Goal: Share content: Distribute website content to other platforms or users

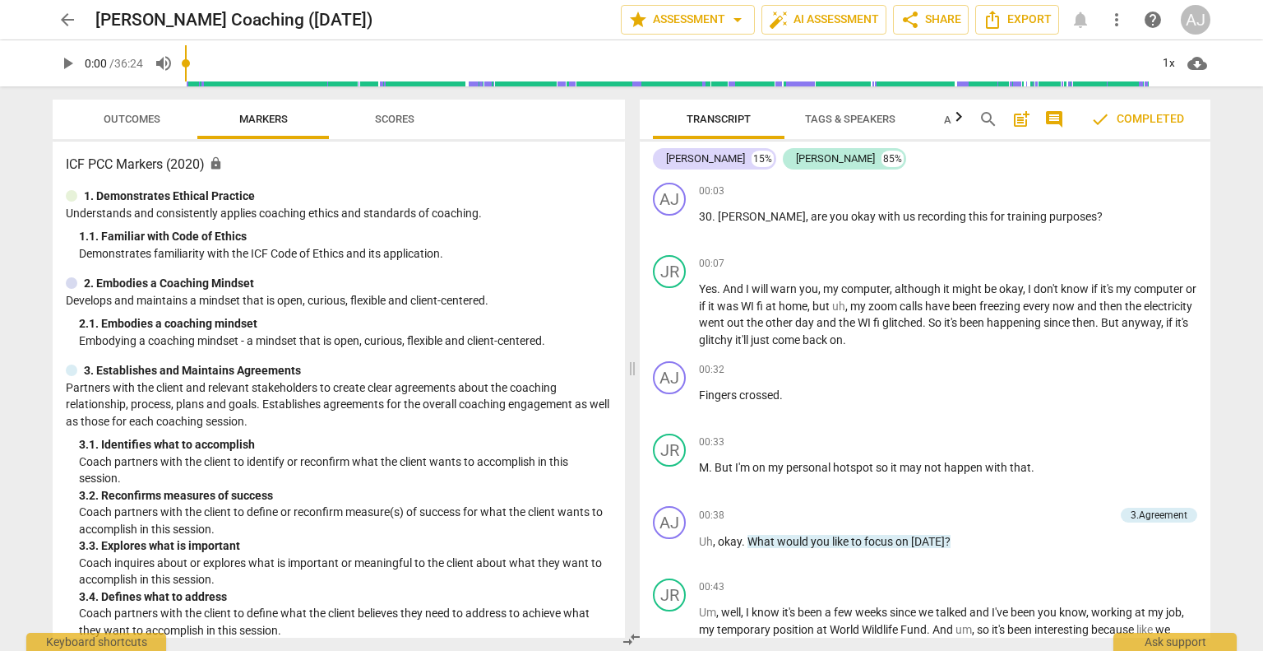
click at [63, 16] on span "arrow_back" at bounding box center [68, 20] width 20 height 20
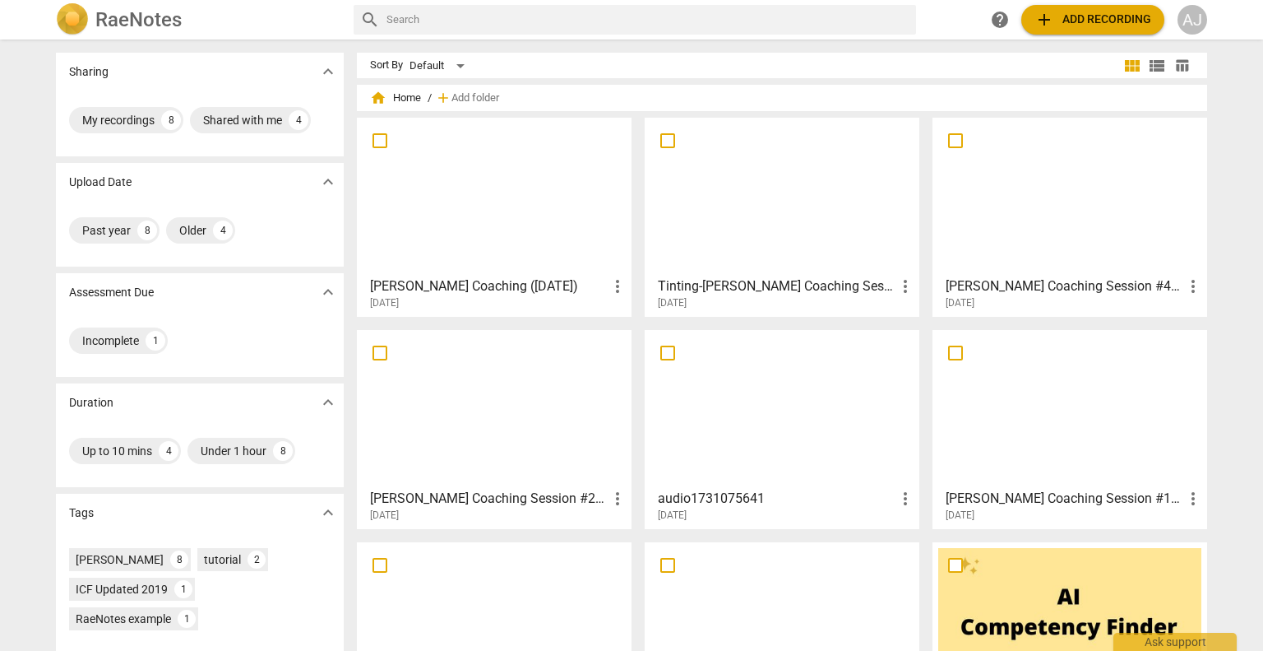
click at [615, 285] on span "more_vert" at bounding box center [618, 286] width 20 height 20
click at [523, 202] on div at bounding box center [631, 325] width 1263 height 651
click at [378, 142] on input "checkbox" at bounding box center [380, 141] width 35 height 20
click at [615, 282] on span "more_vert" at bounding box center [618, 286] width 20 height 20
click at [474, 193] on div at bounding box center [631, 325] width 1263 height 651
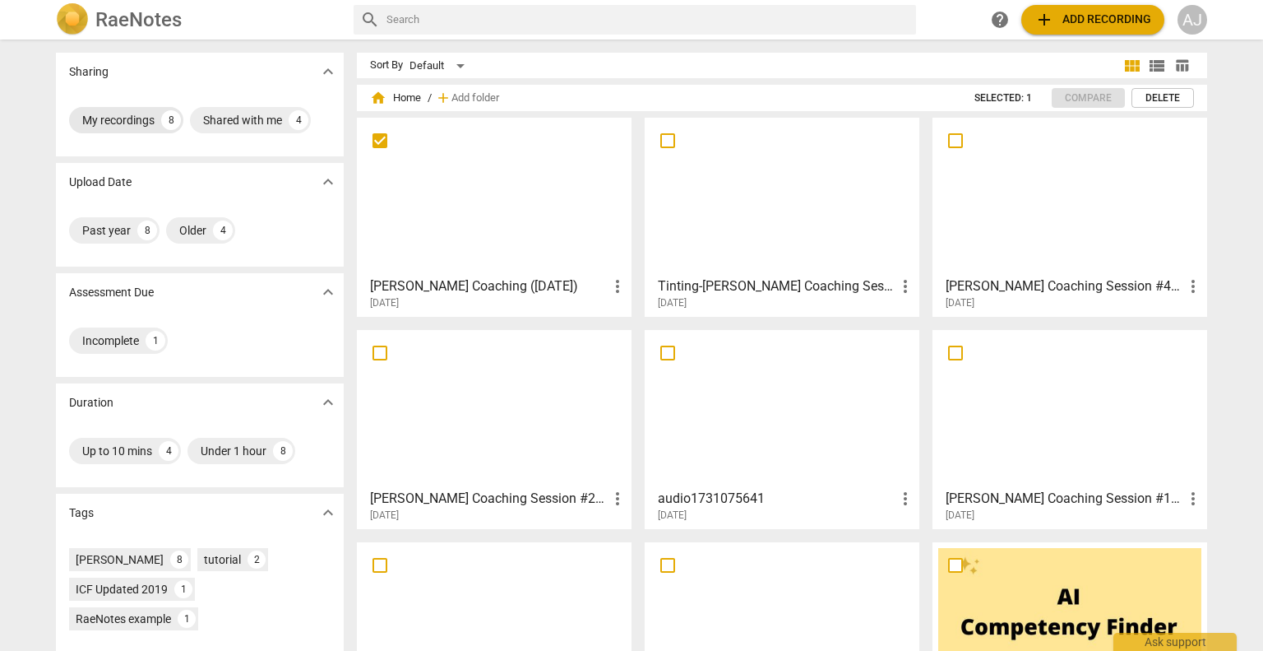
click at [138, 121] on div "My recordings" at bounding box center [118, 120] width 72 height 16
checkbox input "true"
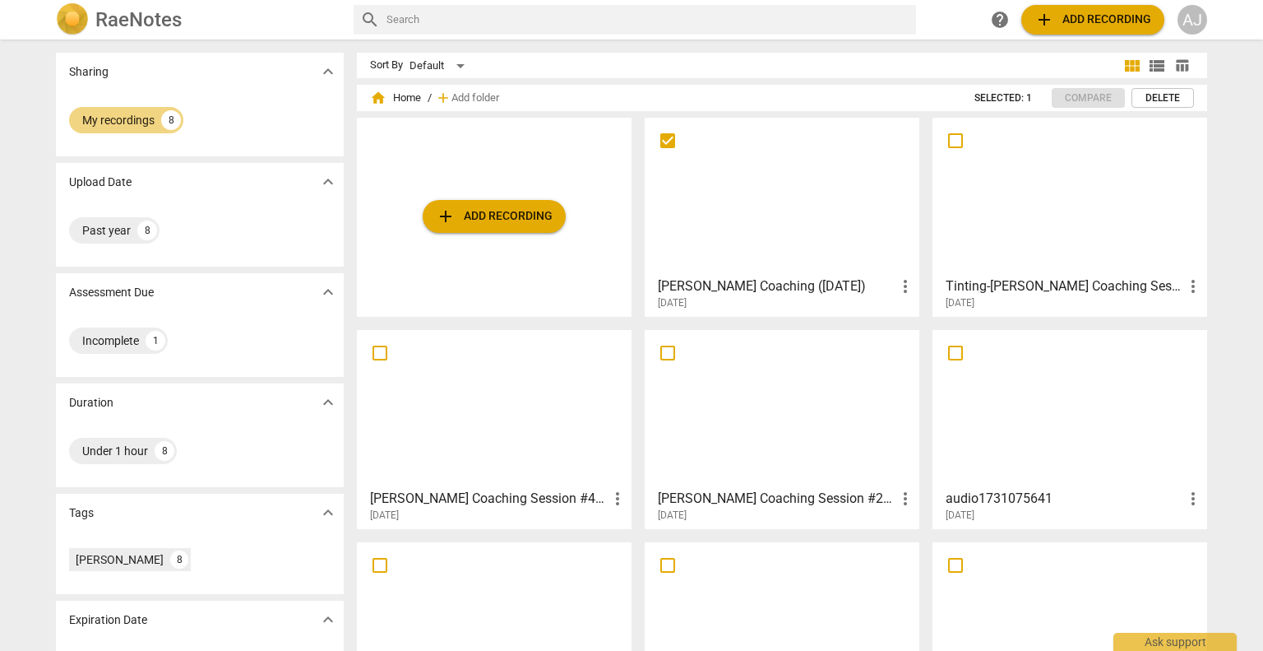
click at [766, 223] on div at bounding box center [782, 196] width 263 height 146
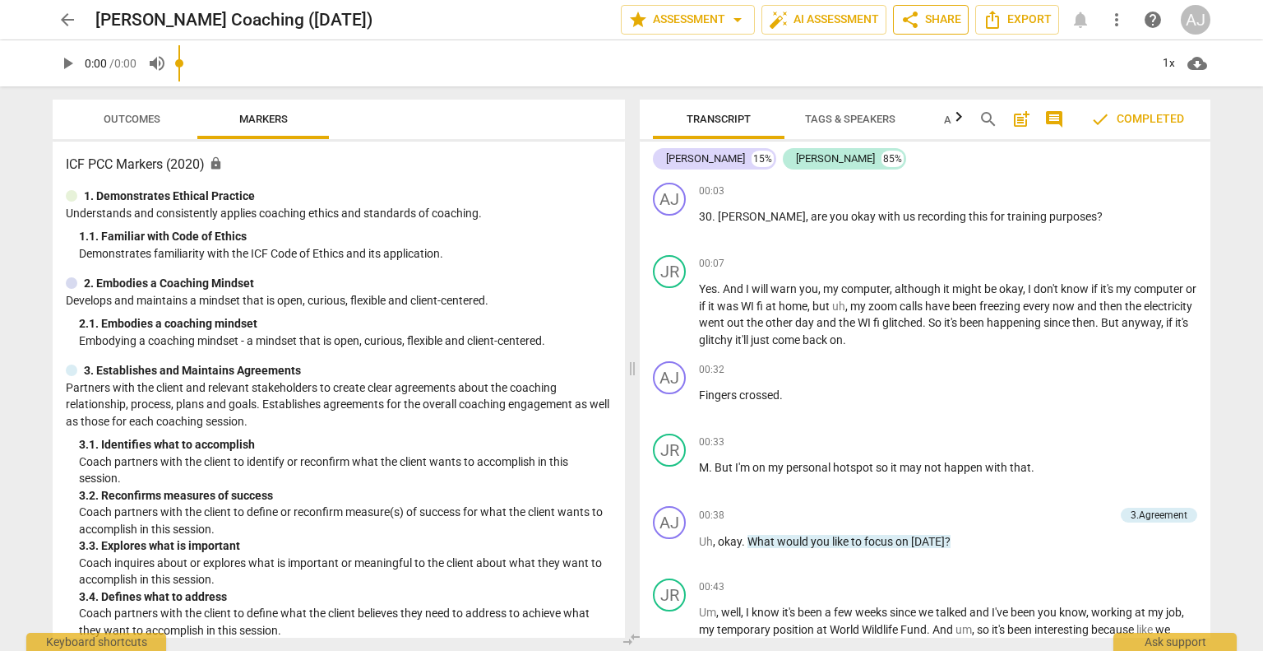
click at [930, 19] on span "share Share" at bounding box center [931, 20] width 61 height 20
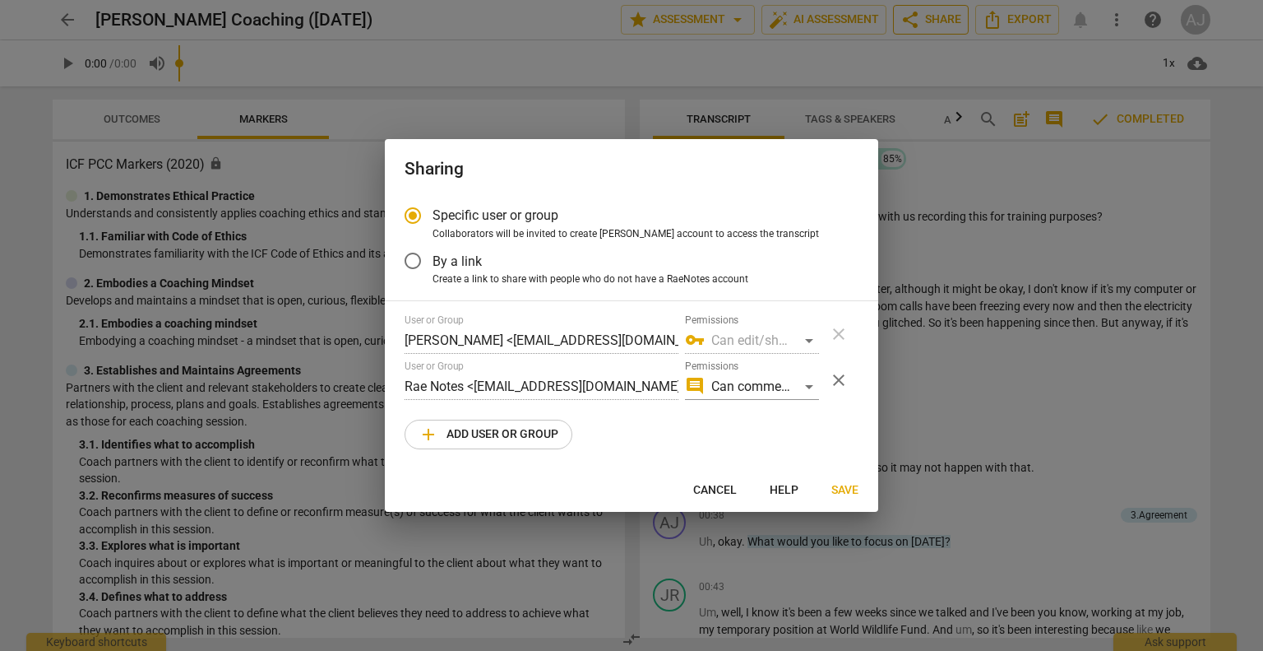
radio input "false"
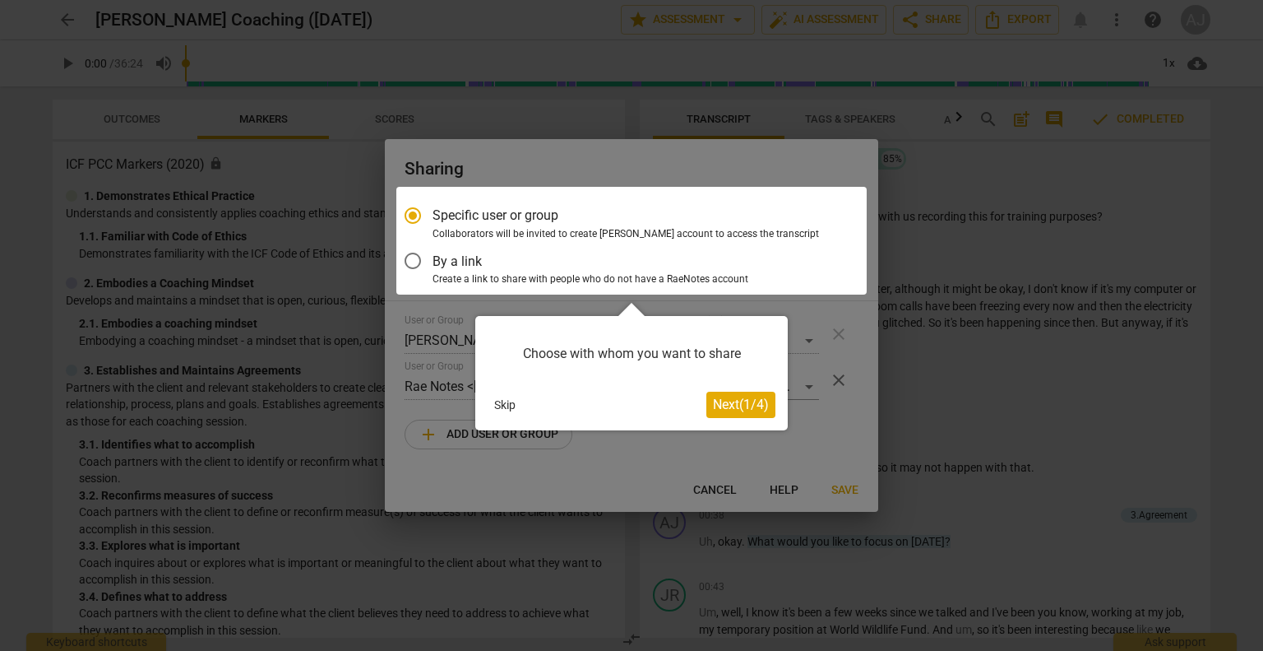
click at [415, 262] on div at bounding box center [631, 241] width 470 height 108
click at [493, 409] on button "Skip" at bounding box center [505, 404] width 35 height 25
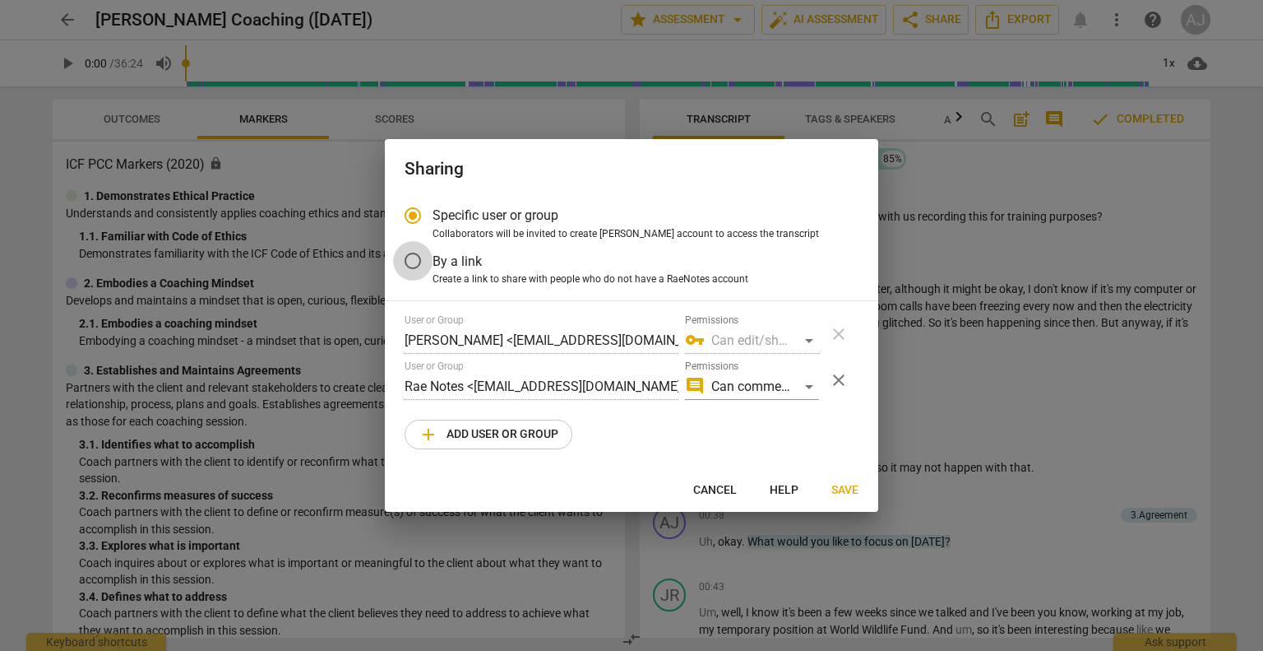
click at [415, 262] on input "By a link" at bounding box center [412, 260] width 39 height 39
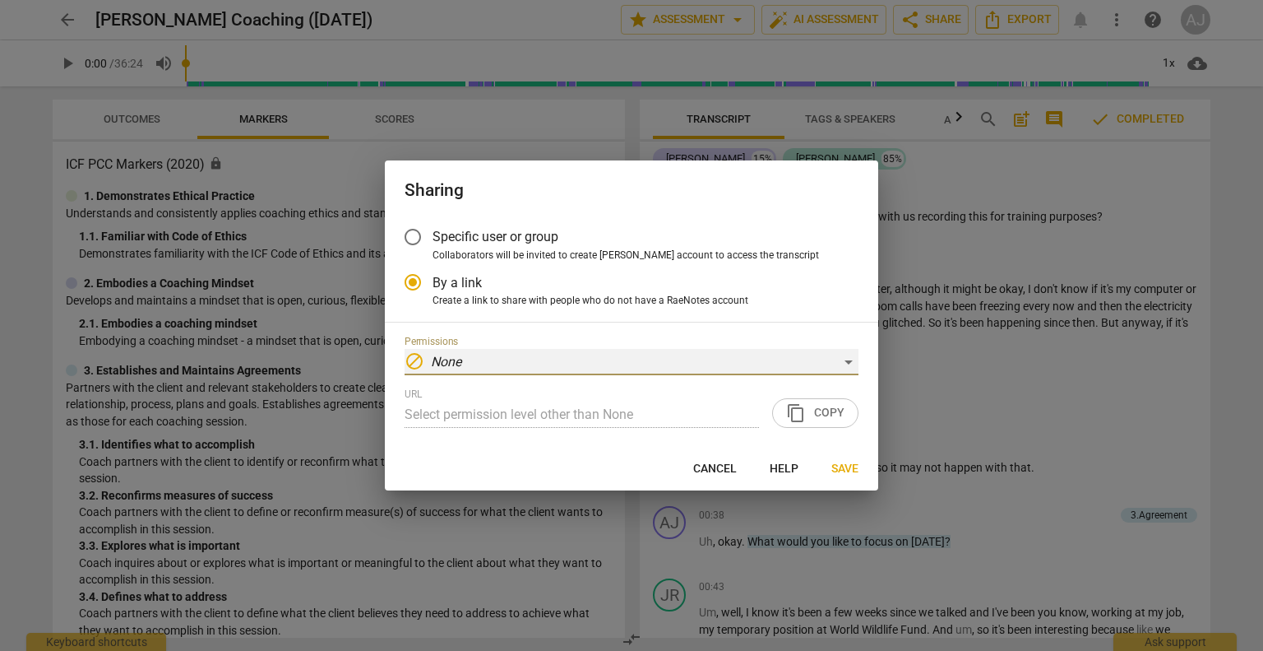
click at [851, 362] on div "block None" at bounding box center [632, 362] width 454 height 26
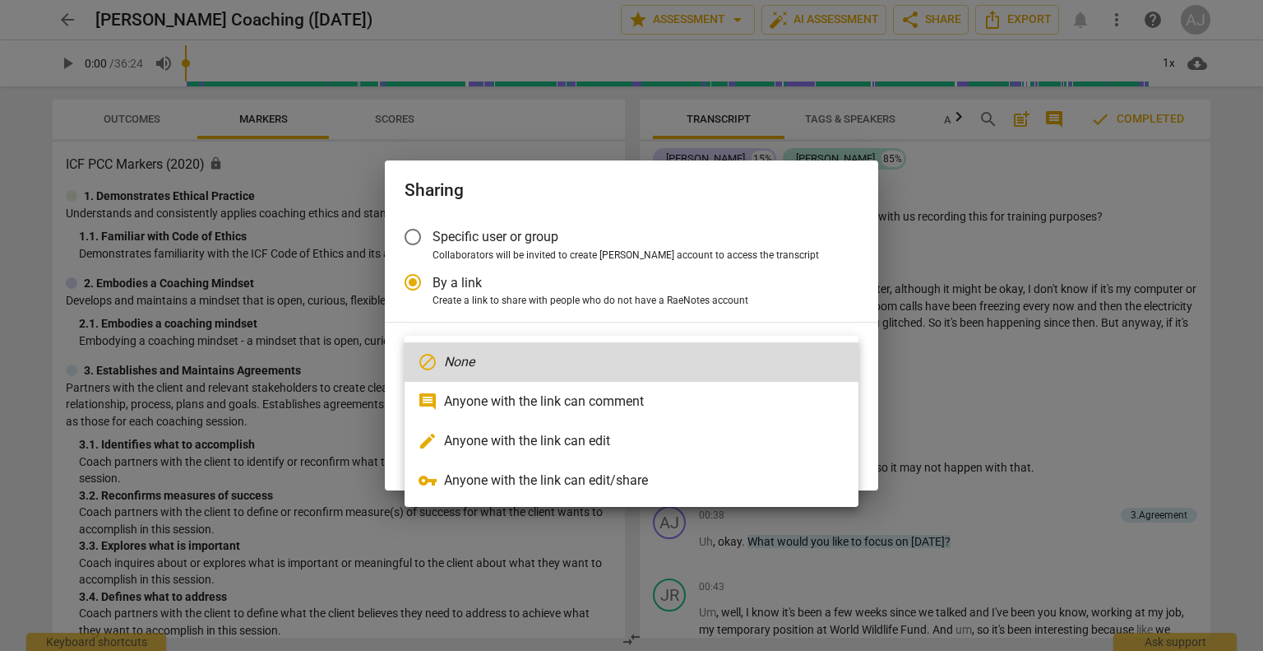
click at [836, 285] on div at bounding box center [631, 325] width 1263 height 651
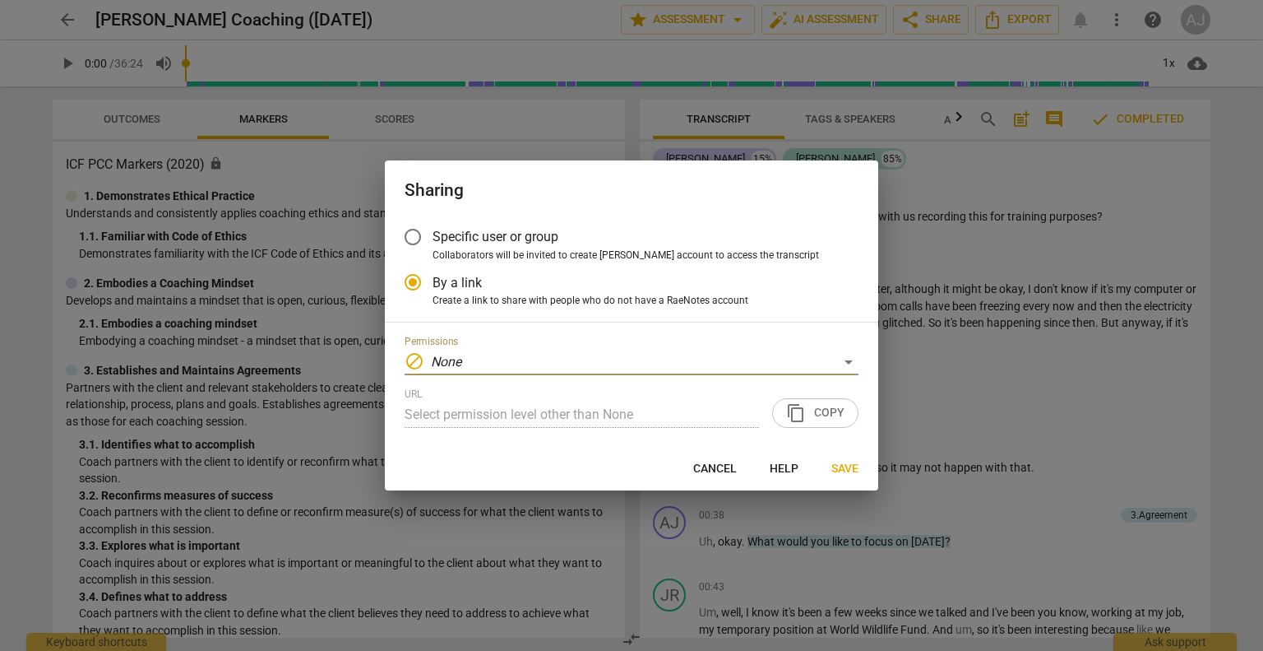
click at [807, 410] on div "URL Select permission level other than None content_copy Copy" at bounding box center [632, 407] width 454 height 39
click at [850, 366] on div "block None" at bounding box center [632, 362] width 454 height 26
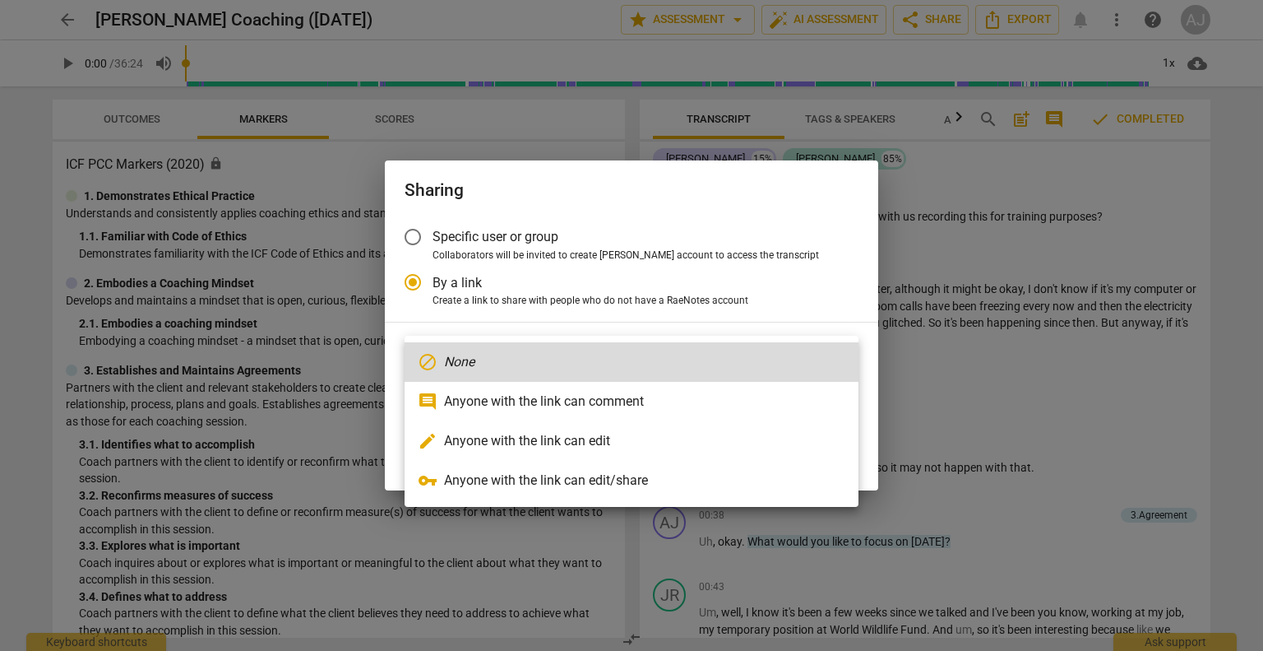
click at [623, 408] on li "comment Anyone with the link can comment" at bounding box center [632, 401] width 454 height 39
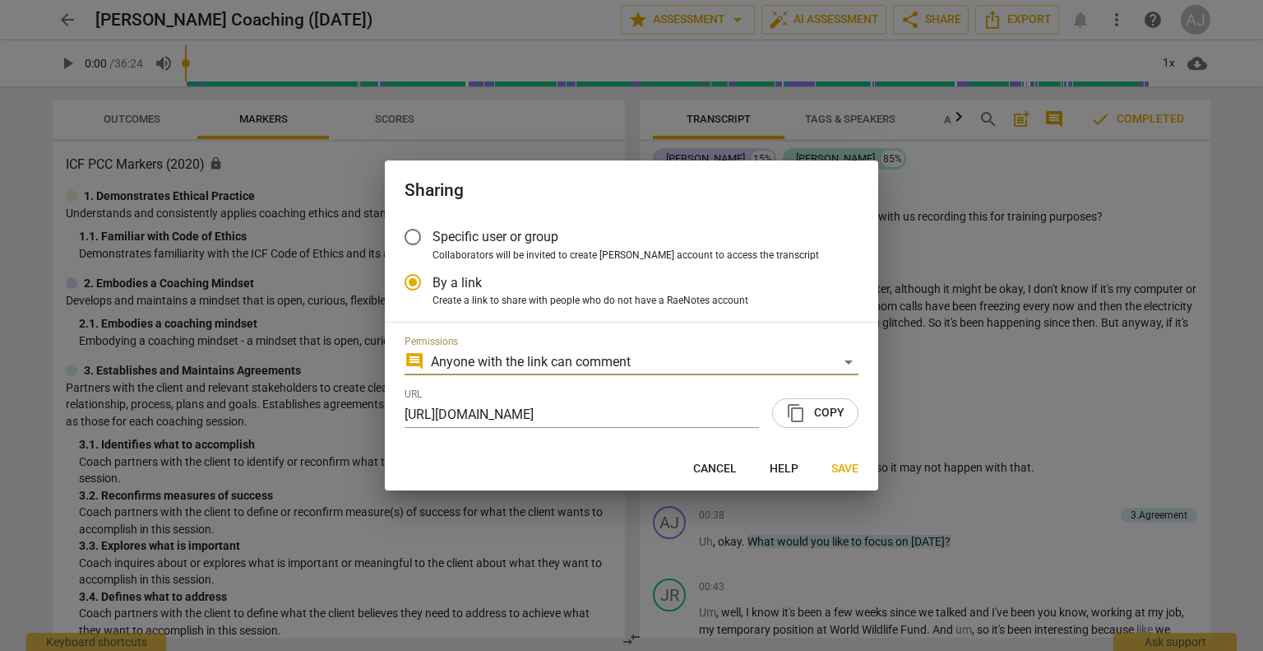
radio input "false"
type input "[URL][DOMAIN_NAME]"
click at [818, 404] on span "content_copy Copy" at bounding box center [815, 413] width 58 height 20
